Goal: Check status: Check status

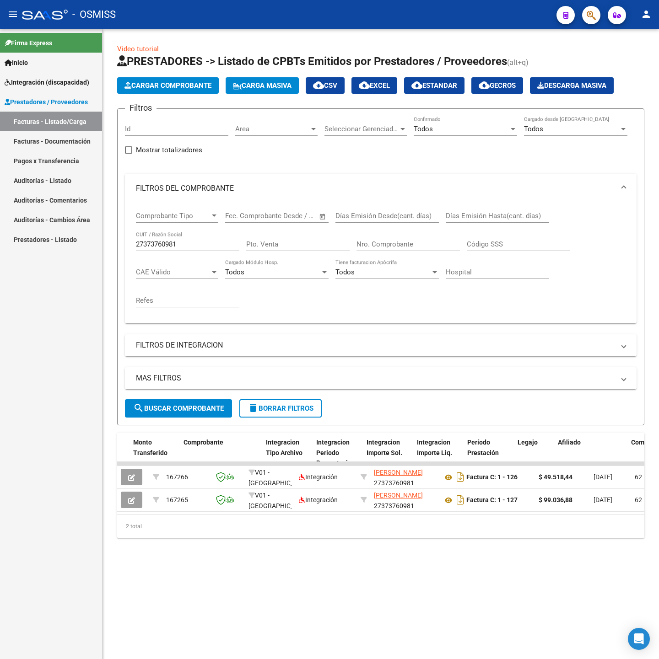
scroll to position [0, 948]
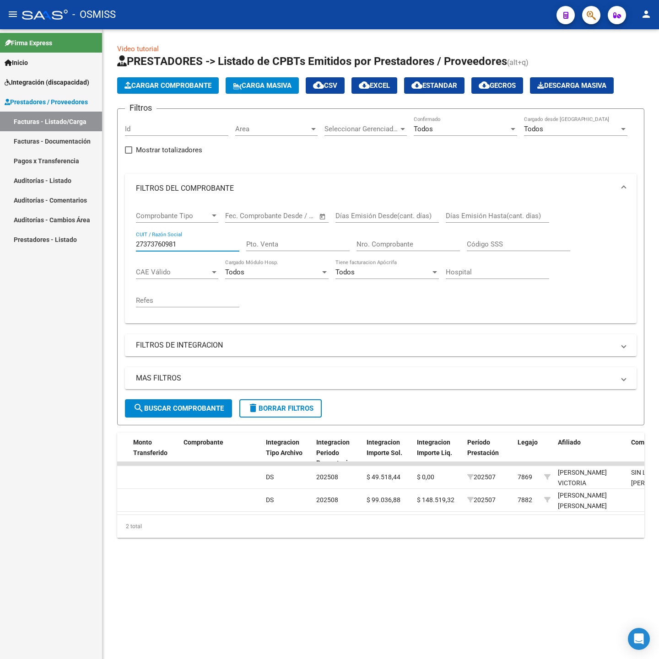
drag, startPoint x: 192, startPoint y: 241, endPoint x: 87, endPoint y: 237, distance: 105.3
click at [87, 237] on mat-sidenav-container "Firma Express Inicio Instructivos Contacto OS Integración (discapacidad) Legajo…" at bounding box center [329, 344] width 659 height 630
paste input "0234421930"
type input "20234421930"
click at [205, 405] on span "search Buscar Comprobante" at bounding box center [178, 408] width 91 height 8
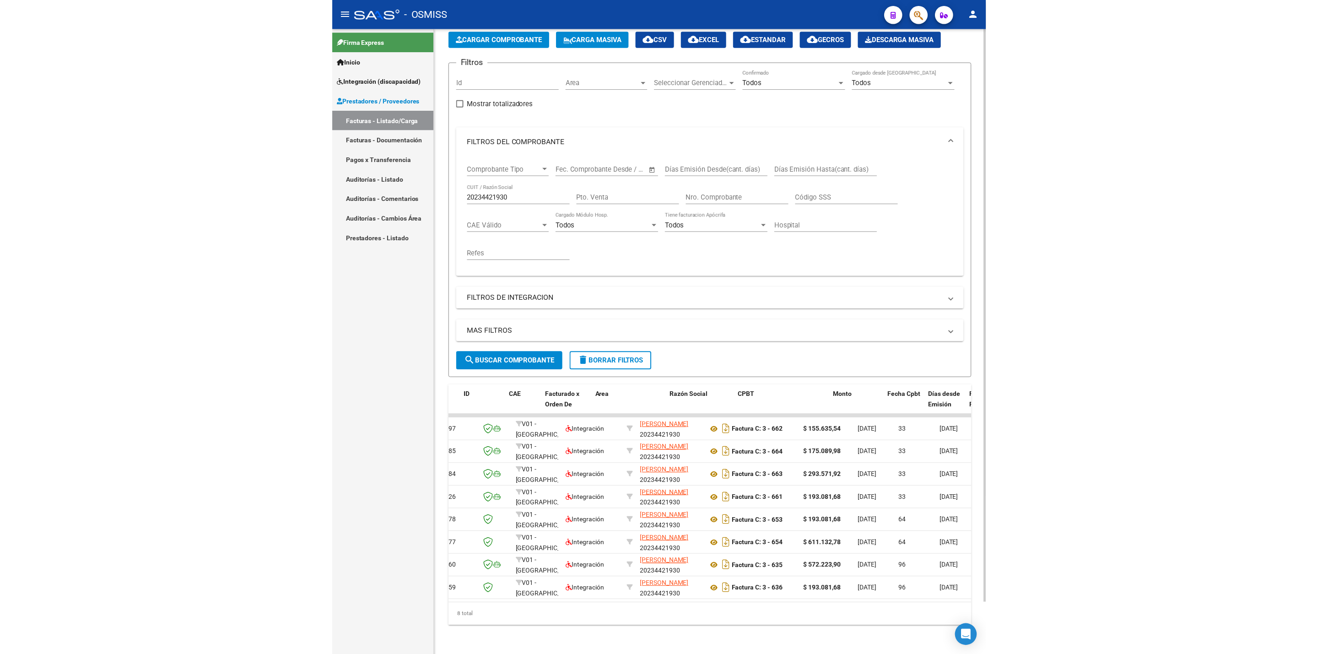
scroll to position [0, 0]
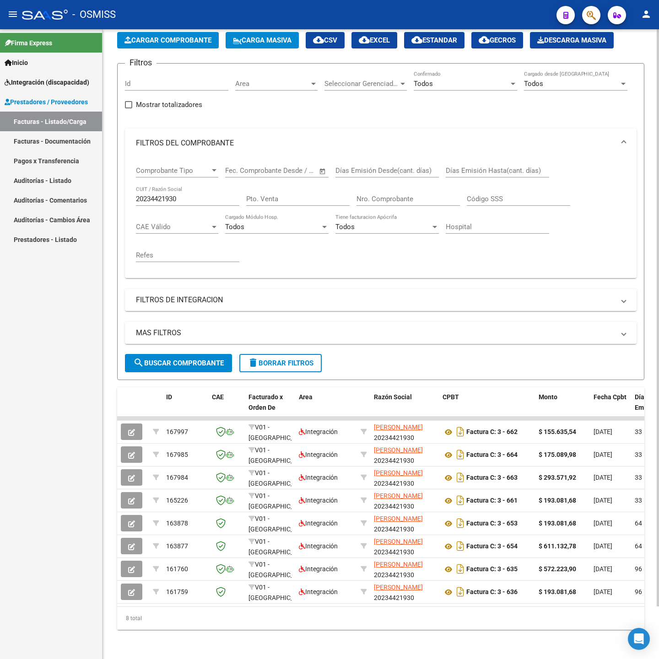
click at [110, 371] on div "Video tutorial PRESTADORES -> Listado de CPBTs Emitidos por Prestadores / Prove…" at bounding box center [380, 321] width 556 height 675
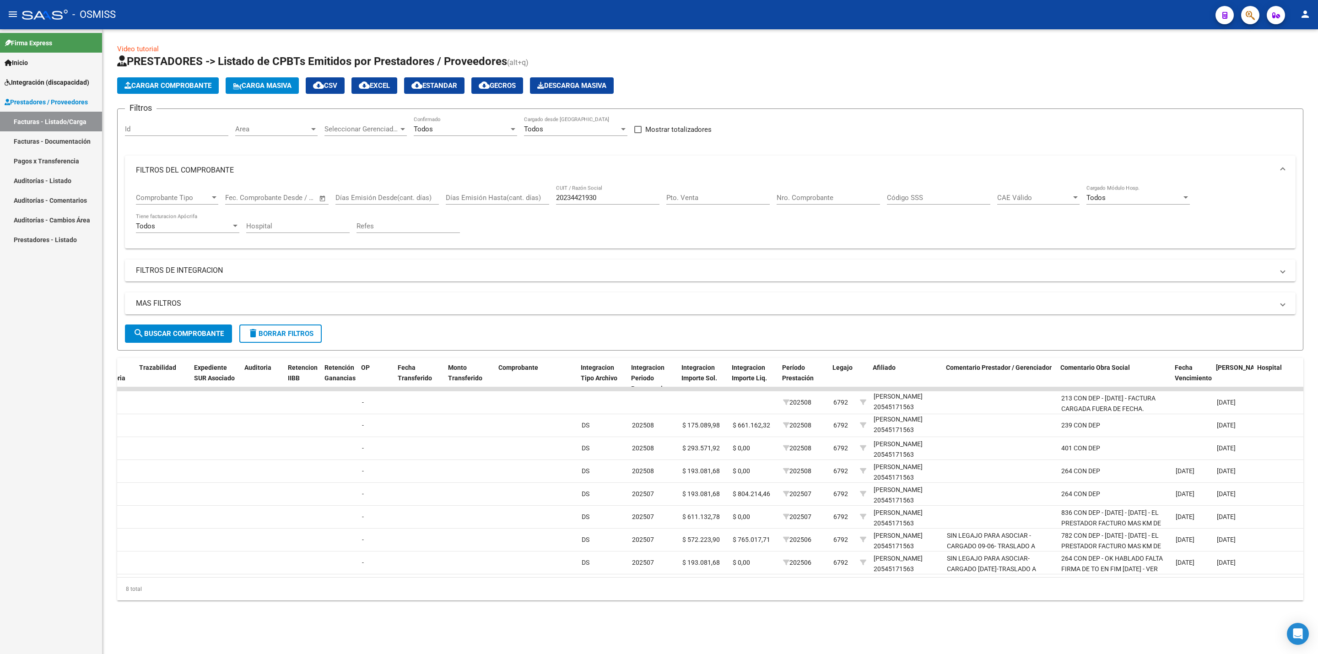
scroll to position [0, 633]
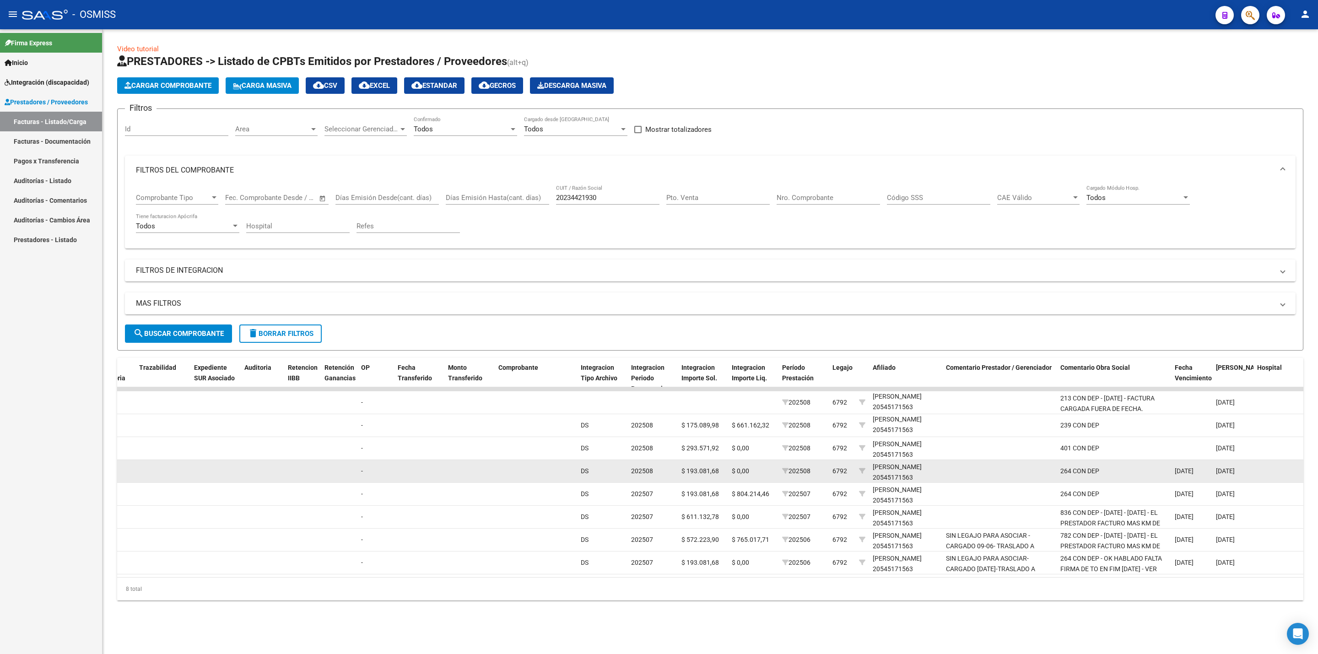
drag, startPoint x: 788, startPoint y: 399, endPoint x: 821, endPoint y: 476, distance: 83.5
click at [658, 476] on datatable-scroller "167997 V01 - [PERSON_NAME] Integración [PERSON_NAME] 20234421930 Factura C: 3 -…" at bounding box center [77, 480] width 1186 height 187
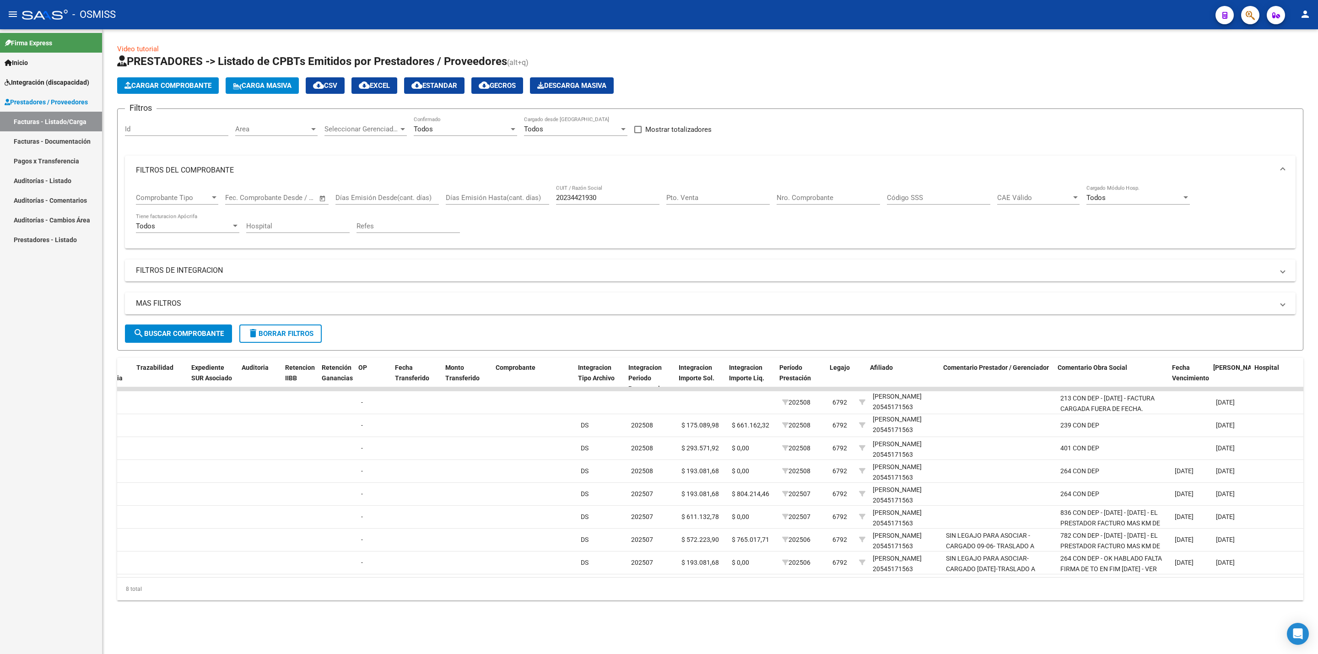
scroll to position [0, 636]
click at [658, 594] on div "8 total" at bounding box center [710, 588] width 1186 height 23
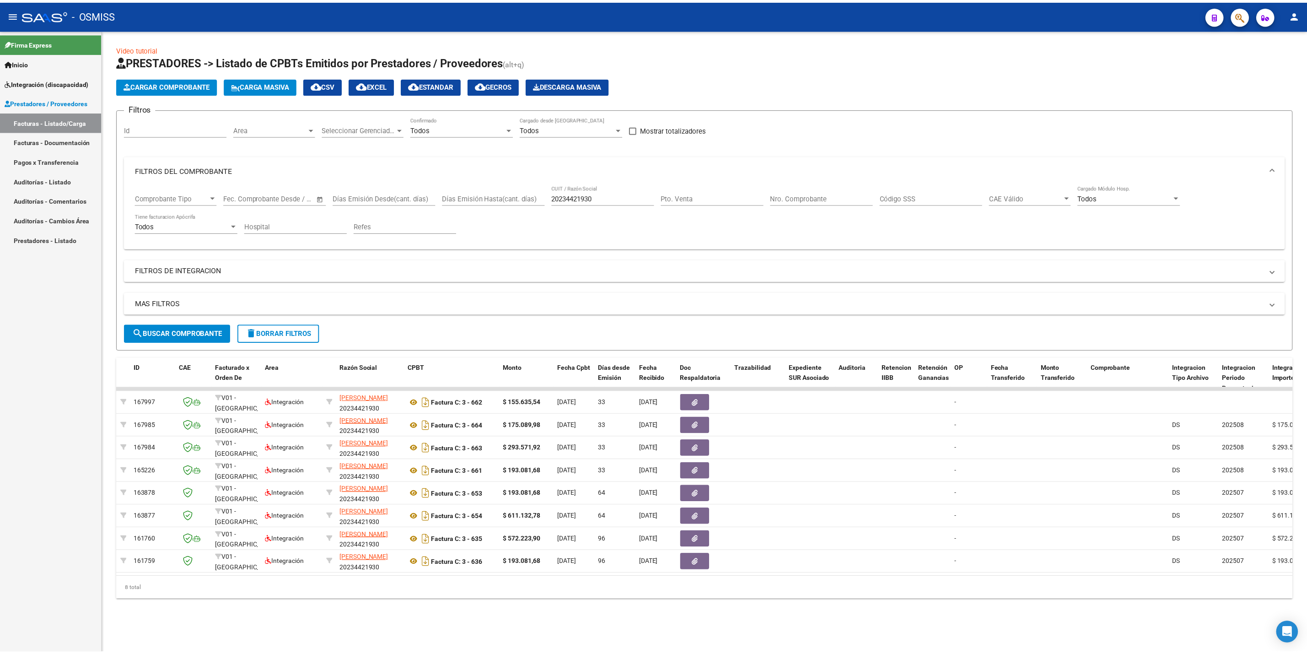
scroll to position [0, 0]
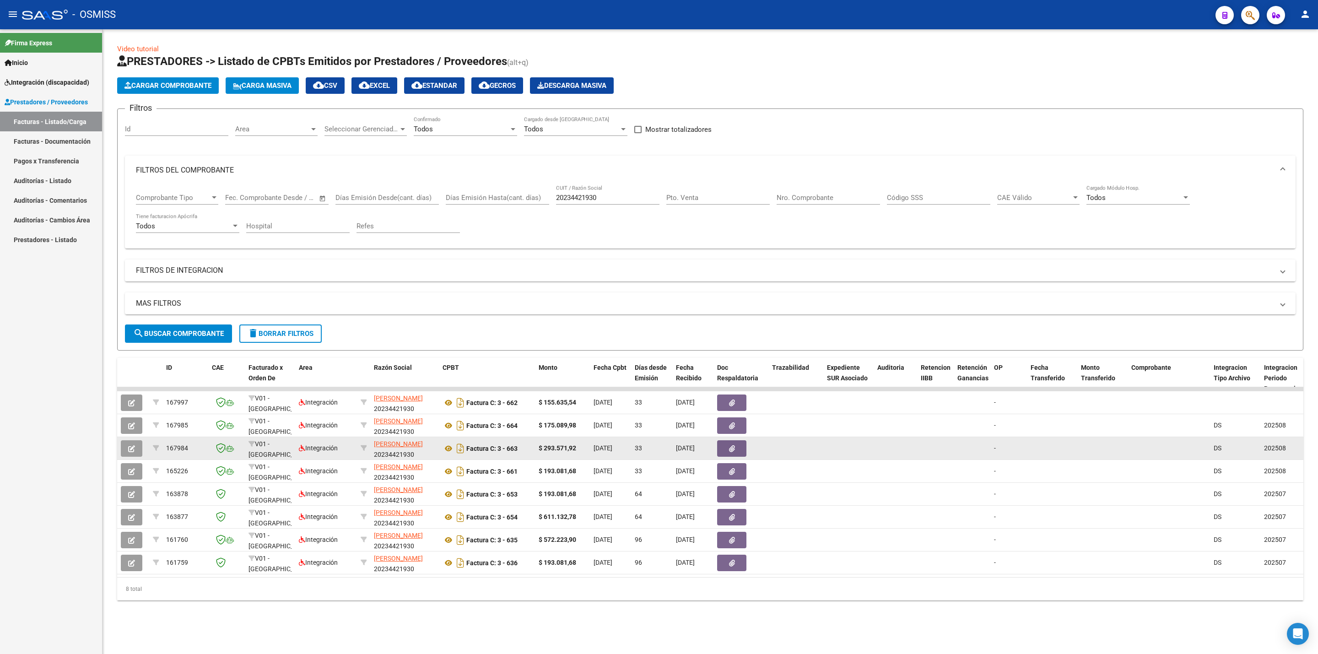
click at [129, 451] on icon "button" at bounding box center [131, 448] width 7 height 7
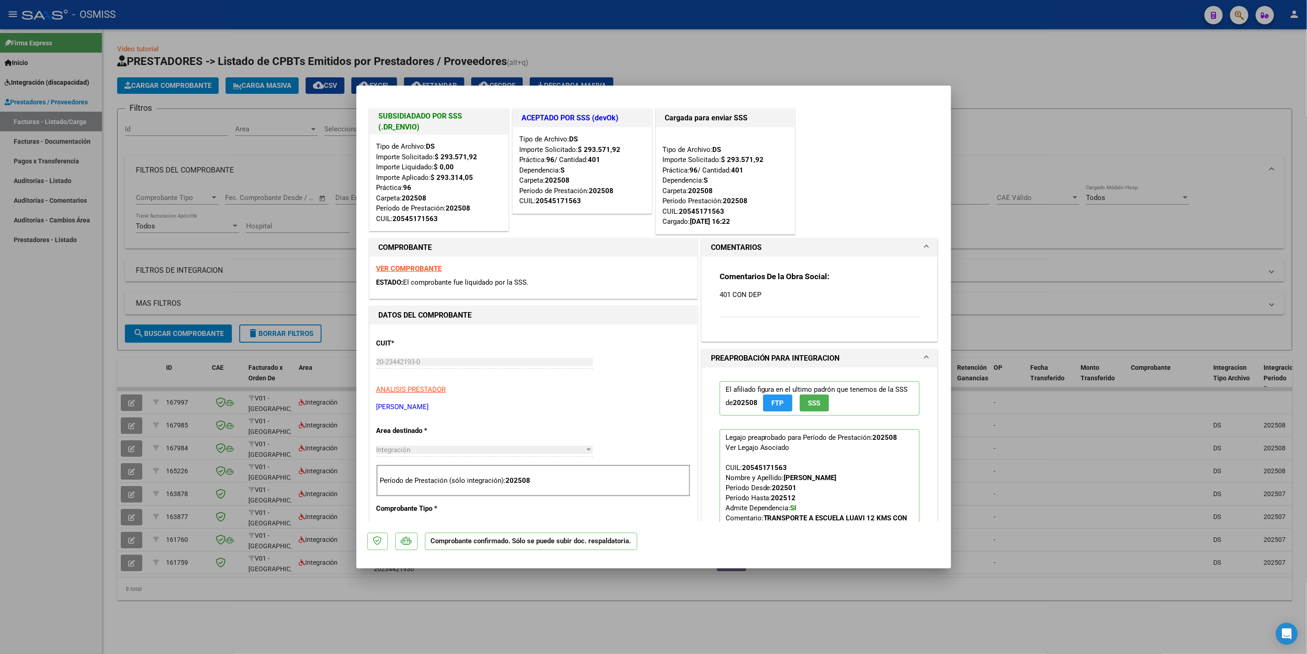
click at [427, 270] on strong "VER COMPROBANTE" at bounding box center [409, 268] width 65 height 8
click at [135, 602] on div at bounding box center [653, 327] width 1307 height 654
type input "$ 0,00"
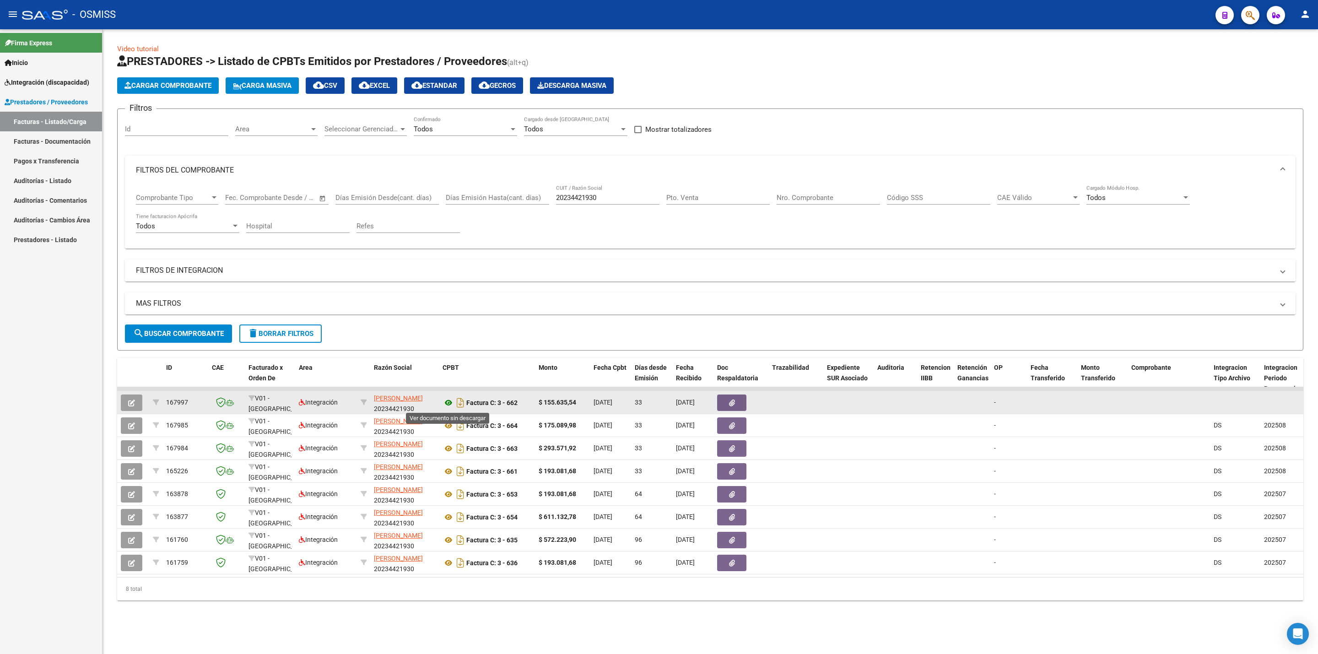
click at [452, 404] on icon at bounding box center [448, 402] width 12 height 11
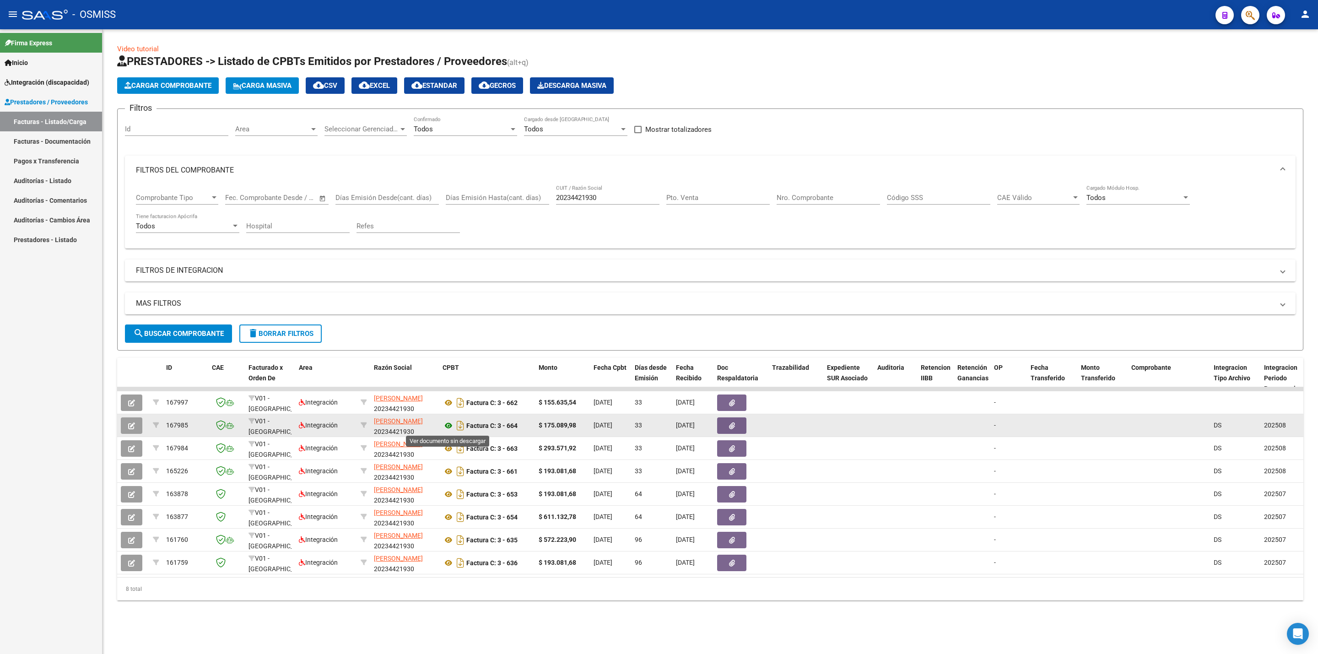
click at [447, 427] on icon at bounding box center [448, 425] width 12 height 11
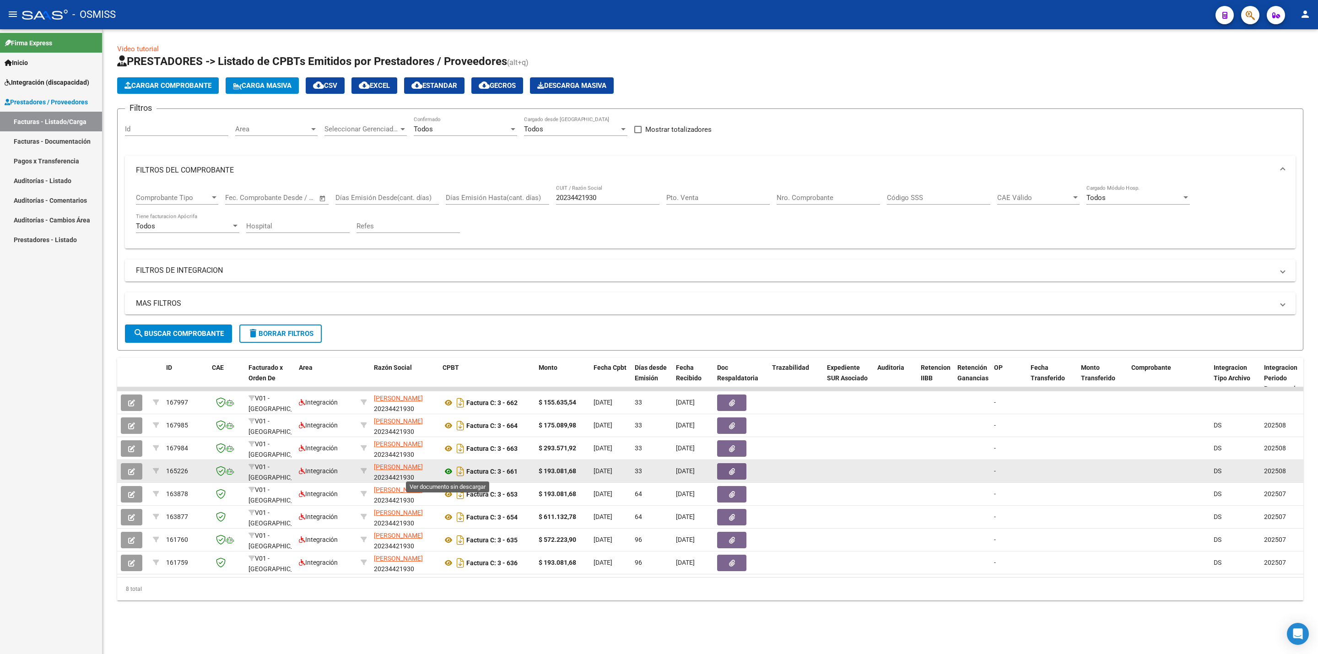
click at [451, 471] on icon at bounding box center [448, 471] width 12 height 11
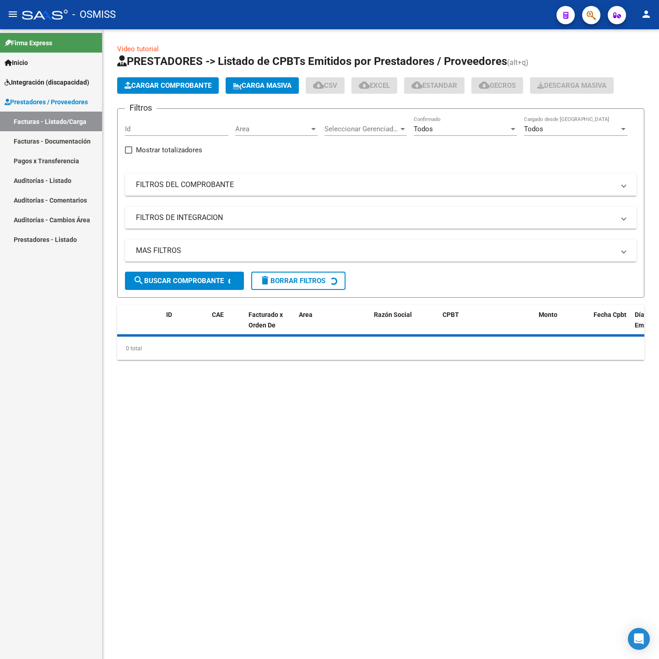
click at [216, 187] on mat-panel-title "FILTROS DEL COMPROBANTE" at bounding box center [375, 185] width 479 height 10
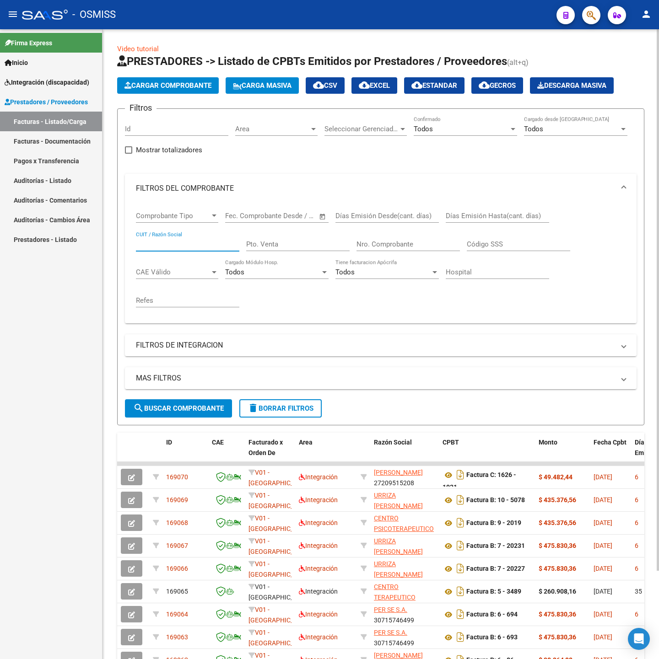
paste input "27326088574"
type input "27326088574"
click at [202, 404] on button "search Buscar Comprobante" at bounding box center [178, 408] width 107 height 18
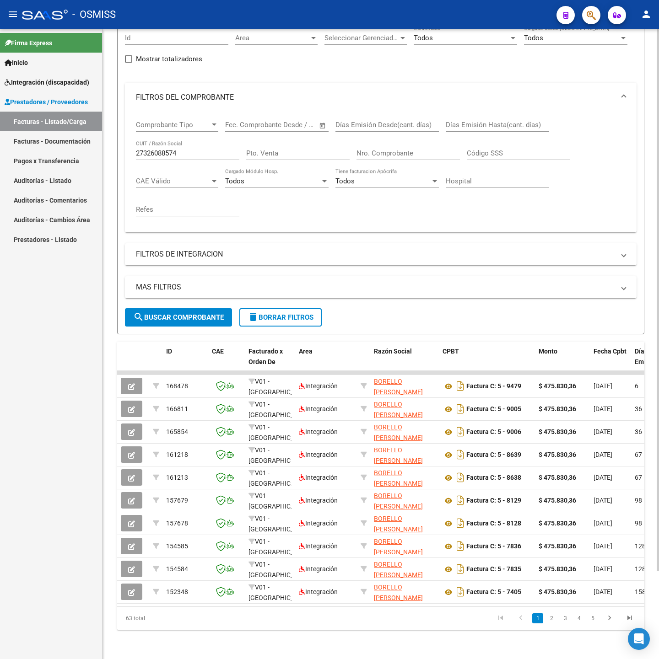
scroll to position [103, 0]
